Goal: Task Accomplishment & Management: Manage account settings

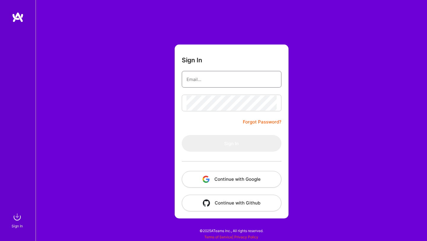
type input "[EMAIL_ADDRESS][DOMAIN_NAME]"
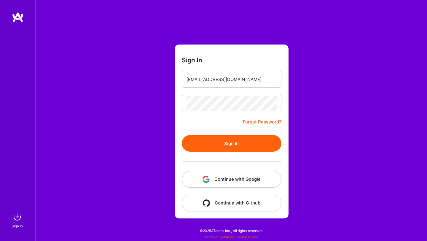
click at [231, 141] on button "Sign In" at bounding box center [232, 143] width 100 height 17
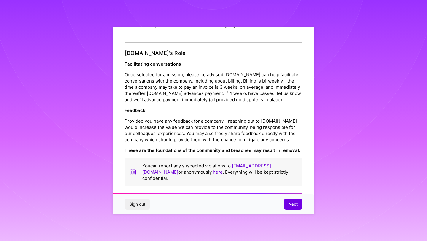
scroll to position [653, 0]
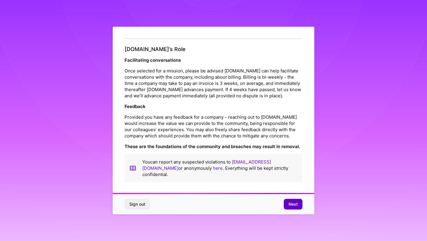
click at [291, 203] on span "Next" at bounding box center [292, 204] width 9 height 6
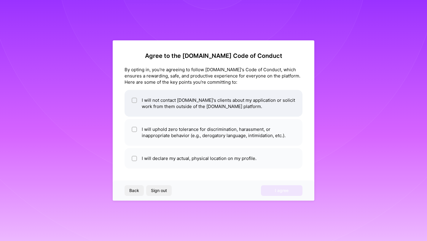
click at [136, 101] on input "checkbox" at bounding box center [135, 100] width 4 height 4
checkbox input "true"
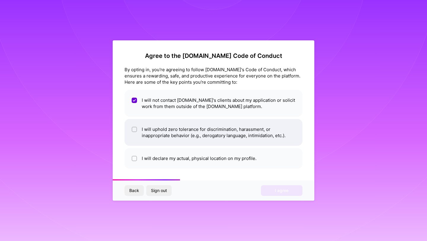
click at [137, 131] on li "I will uphold zero tolerance for discrimination, harassment, or inappropriate b…" at bounding box center [214, 132] width 178 height 27
checkbox input "true"
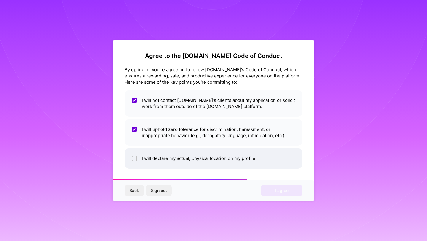
click at [135, 157] on input "checkbox" at bounding box center [135, 159] width 4 height 4
checkbox input "true"
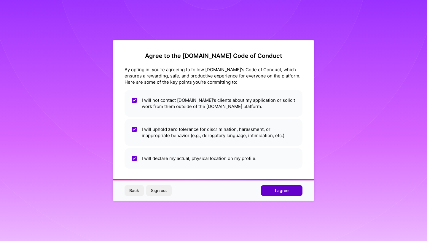
click at [288, 189] on span "I agree" at bounding box center [282, 190] width 14 height 6
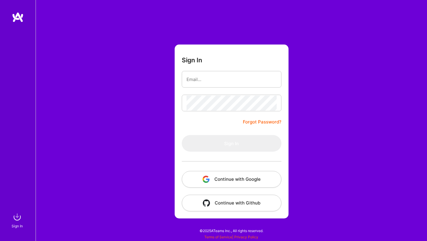
click at [246, 181] on button "Continue with Google" at bounding box center [232, 179] width 100 height 17
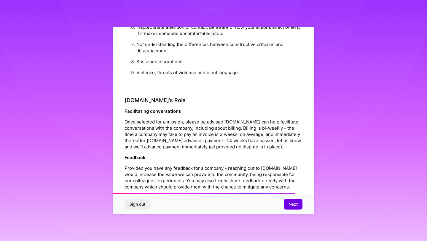
scroll to position [653, 0]
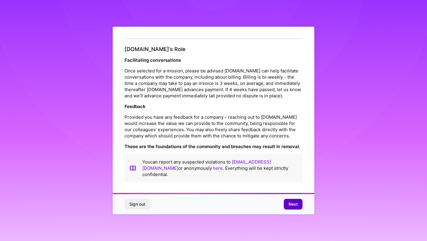
click at [291, 205] on span "Next" at bounding box center [292, 204] width 9 height 6
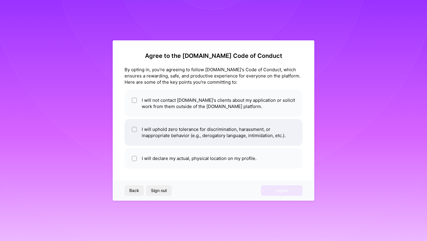
click at [135, 130] on input "checkbox" at bounding box center [135, 129] width 4 height 4
checkbox input "true"
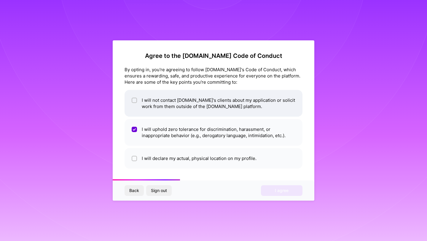
click at [135, 99] on input "checkbox" at bounding box center [135, 100] width 4 height 4
checkbox input "true"
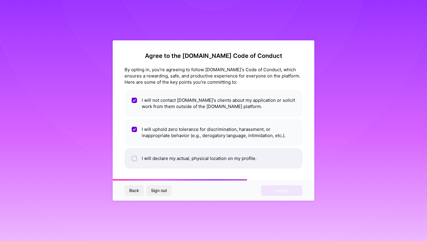
click at [135, 158] on input "checkbox" at bounding box center [135, 159] width 4 height 4
checkbox input "true"
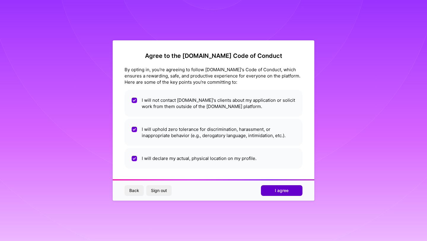
click at [294, 190] on button "I agree" at bounding box center [282, 190] width 42 height 11
